Goal: Task Accomplishment & Management: Manage account settings

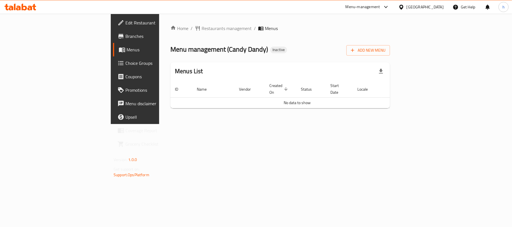
click at [125, 24] on span "Edit Restaurant" at bounding box center [158, 22] width 66 height 7
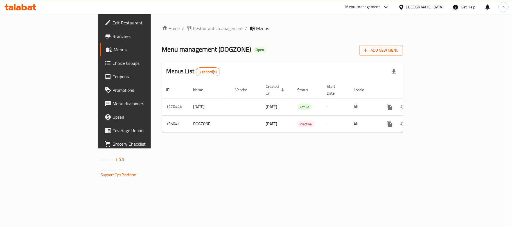
click at [434, 8] on div "[GEOGRAPHIC_DATA]" at bounding box center [424, 7] width 37 height 6
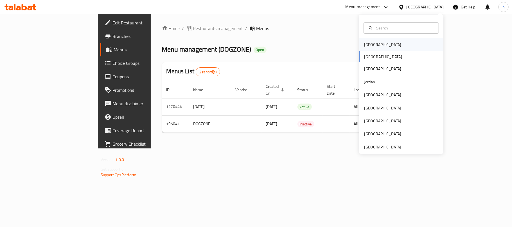
click at [371, 48] on div "[GEOGRAPHIC_DATA]" at bounding box center [382, 45] width 37 height 6
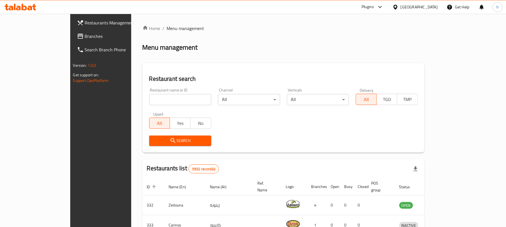
click at [85, 38] on span "Branches" at bounding box center [117, 36] width 65 height 7
